Goal: Entertainment & Leisure: Consume media (video, audio)

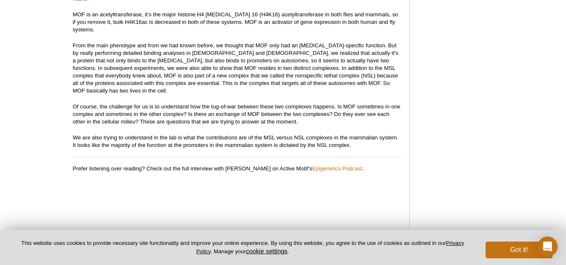
scroll to position [1366, 0]
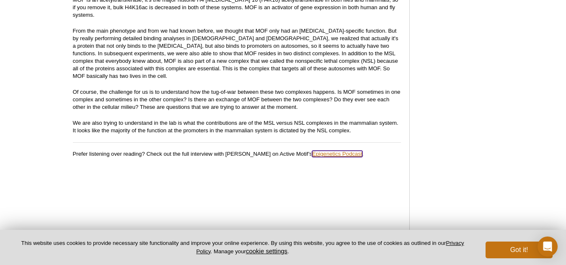
click at [358, 151] on link "Epigenetics Podcast" at bounding box center [337, 154] width 50 height 6
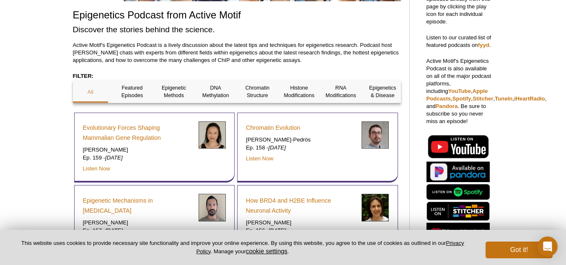
scroll to position [156, 0]
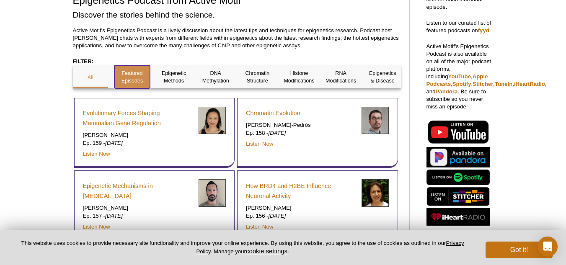
click at [135, 75] on p "Featured Episodes" at bounding box center [132, 77] width 36 height 15
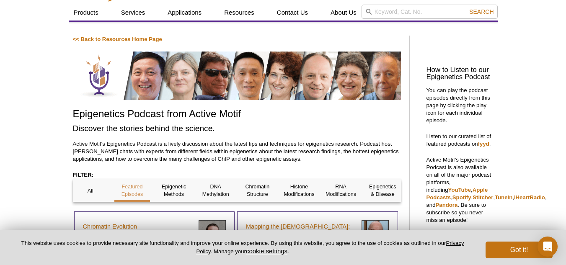
scroll to position [168, 0]
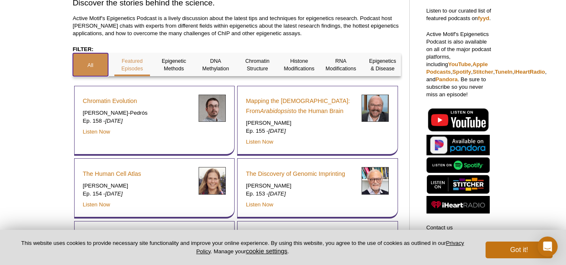
click at [88, 63] on p "All" at bounding box center [91, 66] width 36 height 8
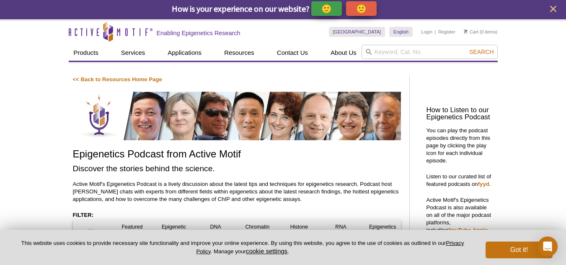
scroll to position [0, 0]
